Goal: Check status: Check status

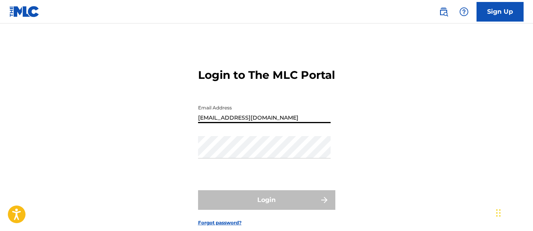
type input "[EMAIL_ADDRESS][DOMAIN_NAME]"
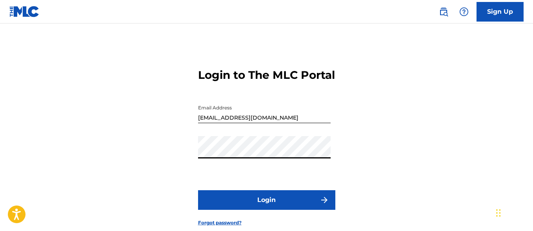
click at [266, 210] on button "Login" at bounding box center [266, 200] width 137 height 20
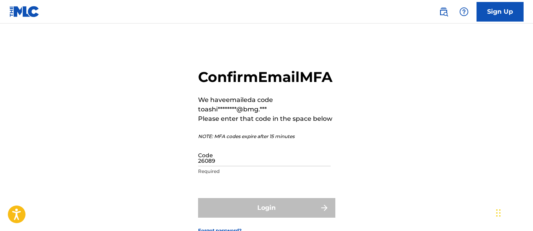
type input "260892"
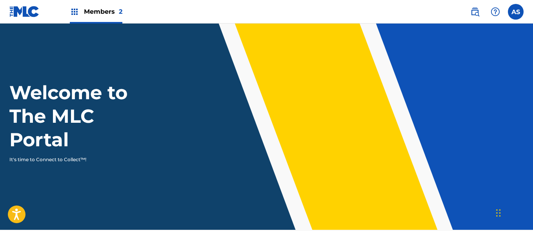
click at [75, 12] on img at bounding box center [74, 11] width 9 height 9
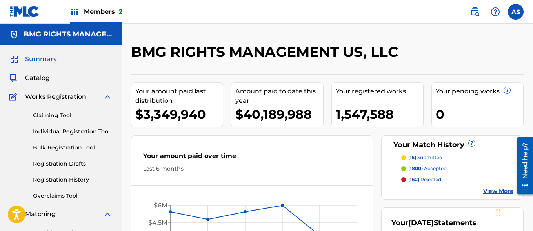
scroll to position [170, 0]
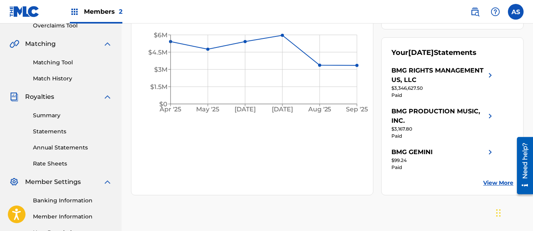
click at [73, 115] on link "Summary" at bounding box center [72, 115] width 79 height 8
